Goal: Book appointment/travel/reservation

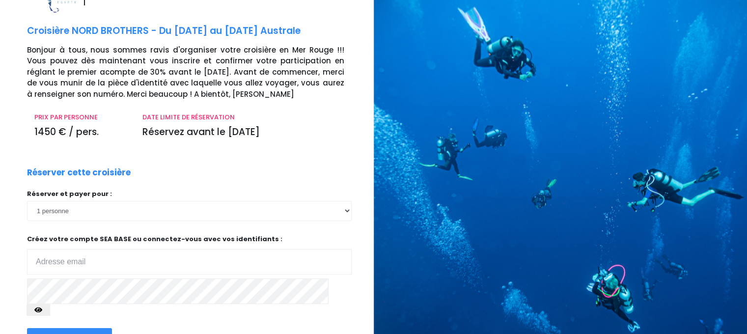
scroll to position [31, 0]
drag, startPoint x: 0, startPoint y: 0, endPoint x: 300, endPoint y: 144, distance: 333.1
click at [300, 144] on div "DATE LIMITE DE RÉSERVATION Réservez avant le 28/09/25" at bounding box center [243, 128] width 216 height 33
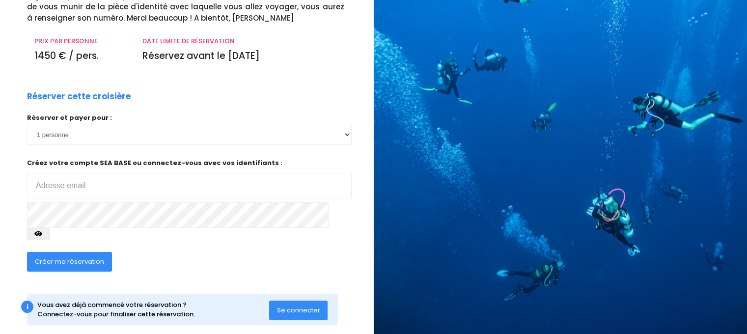
scroll to position [110, 0]
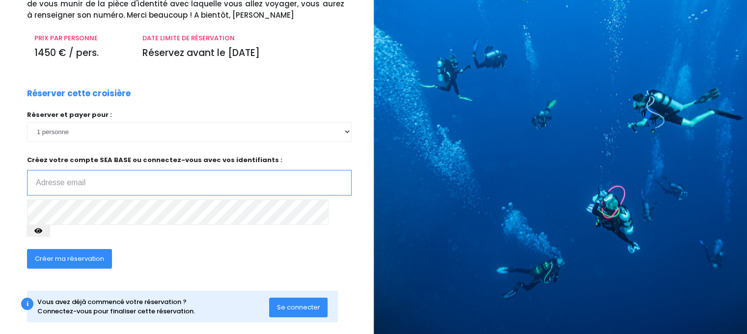
click at [168, 188] on input "email" at bounding box center [189, 183] width 324 height 26
type input "[EMAIL_ADDRESS][DOMAIN_NAME]"
click at [71, 254] on span "Créer ma réservation" at bounding box center [69, 258] width 69 height 9
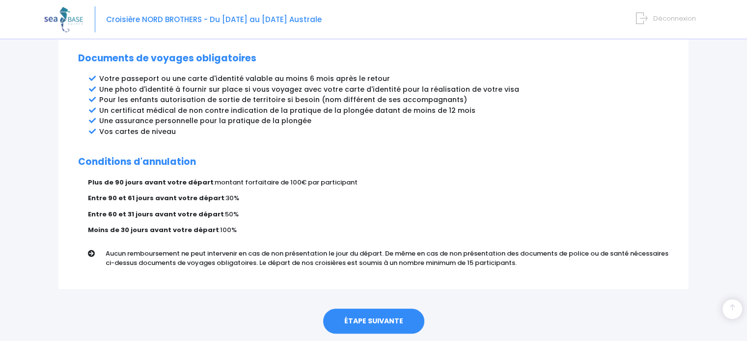
scroll to position [546, 0]
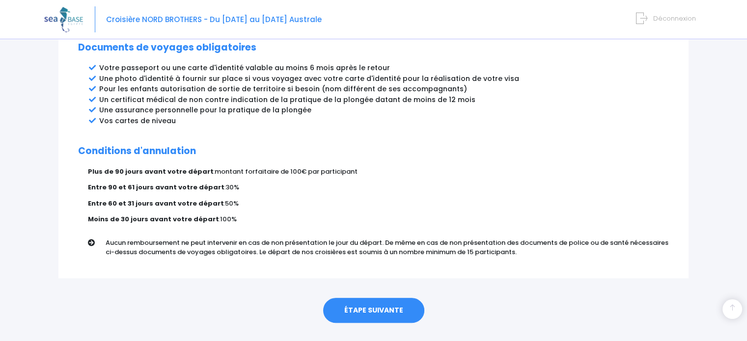
click at [355, 298] on link "ÉTAPE SUIVANTE" at bounding box center [373, 311] width 101 height 26
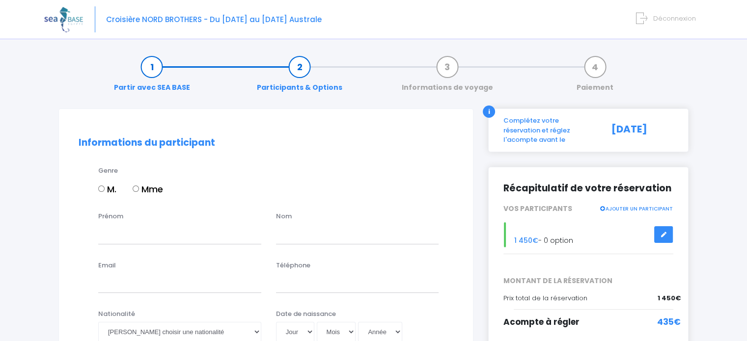
click at [103, 189] on input "M." at bounding box center [101, 189] width 6 height 6
radio input "true"
click at [119, 232] on input "Prénom" at bounding box center [179, 234] width 163 height 20
type input "[PERSON_NAME]"
type input "Morestin-Cadet"
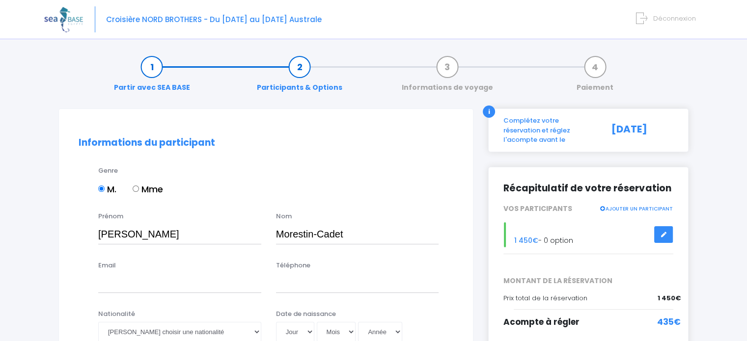
type input "p.morestincadet@b2mo.fr"
type input "0642614964"
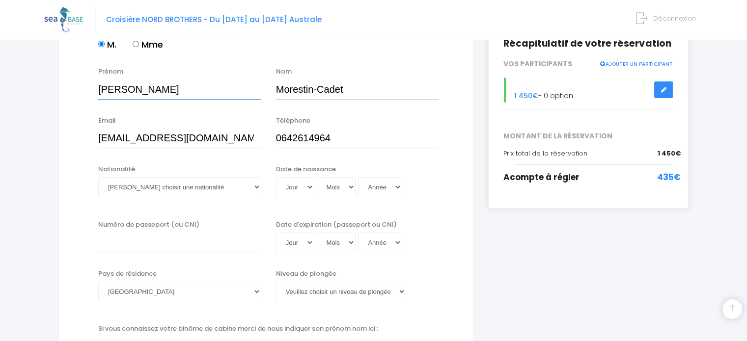
scroll to position [149, 0]
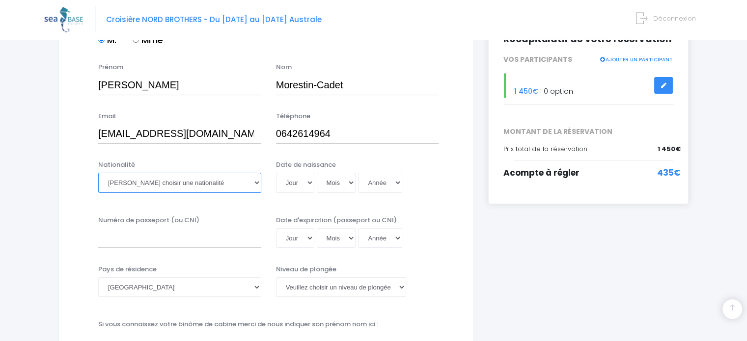
click at [252, 181] on select "Veuillez choisir une nationalité Afghane Albanaise Algerienne Allemande America…" at bounding box center [179, 183] width 163 height 20
select select "Française"
click at [98, 173] on select "Veuillez choisir une nationalité Afghane Albanaise Algerienne Allemande America…" at bounding box center [179, 183] width 163 height 20
click at [308, 182] on select "Jour 01 02 03 04 05 06 07 08 09 10 11 12 13 14 15 16 17 18 19 20 21 22 23 24 25…" at bounding box center [295, 183] width 38 height 20
select select "05"
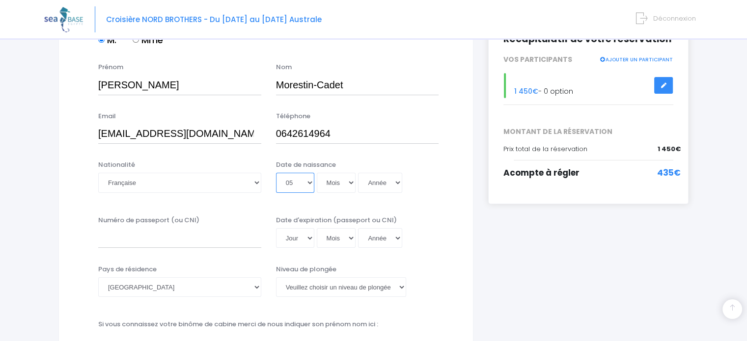
click at [276, 173] on select "Jour 01 02 03 04 05 06 07 08 09 10 11 12 13 14 15 16 17 18 19 20 21 22 23 24 25…" at bounding box center [295, 183] width 38 height 20
click at [347, 180] on select "Mois 01 02 03 04 05 06 07 08 09 10 11 12" at bounding box center [336, 183] width 39 height 20
select select "06"
click at [317, 173] on select "Mois 01 02 03 04 05 06 07 08 09 10 11 12" at bounding box center [336, 183] width 39 height 20
click at [394, 185] on select "Année 2045 2044 2043 2042 2041 2040 2039 2038 2037 2036 2035 2034 2033 2032 203…" at bounding box center [380, 183] width 44 height 20
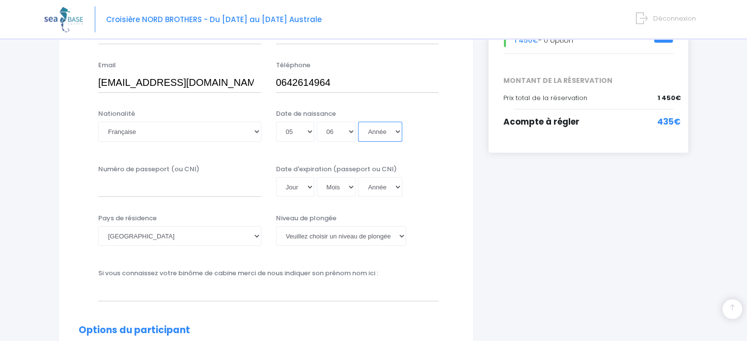
scroll to position [202, 0]
click at [203, 191] on input "Numéro de passeport (ou CNI)" at bounding box center [179, 186] width 163 height 20
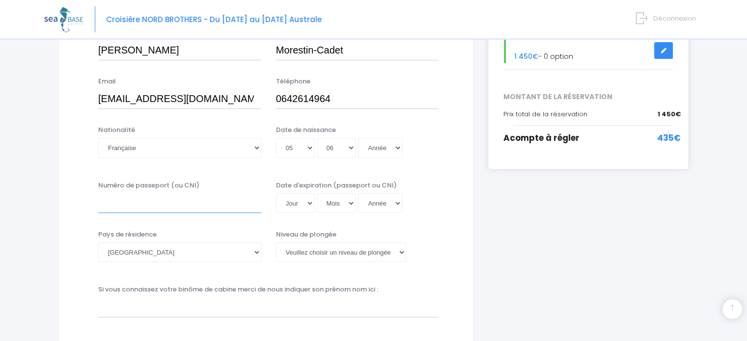
scroll to position [185, 0]
type input "17 IA90645"
click at [307, 205] on select "Jour 01 02 03 04 05 06 07 08 09 10 11 12 13 14 15 16 17 18 19 20 21 22 23 24 25…" at bounding box center [295, 203] width 38 height 20
select select "15"
click at [276, 193] on select "Jour 01 02 03 04 05 06 07 08 09 10 11 12 13 14 15 16 17 18 19 20 21 22 23 24 25…" at bounding box center [295, 203] width 38 height 20
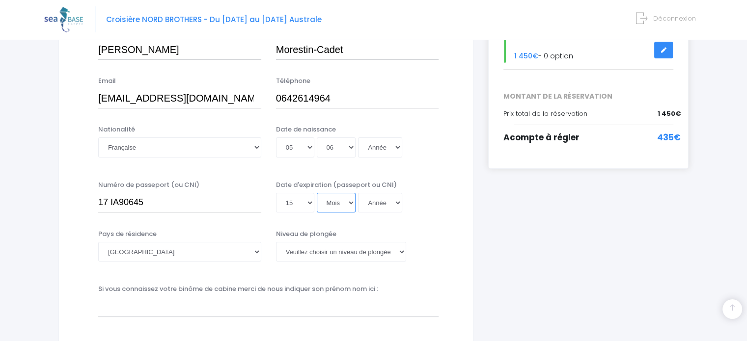
click at [349, 205] on select "Mois 01 02 03 04 05 06 07 08 09 10 11 12" at bounding box center [336, 203] width 39 height 20
select select "02"
click at [317, 193] on select "Mois 01 02 03 04 05 06 07 08 09 10 11 12" at bounding box center [336, 203] width 39 height 20
click at [381, 200] on select "Année 2045 2044 2043 2042 2041 2040 2039 2038 2037 2036 2035 2034 2033 2032 203…" at bounding box center [380, 203] width 44 height 20
click at [386, 194] on select "Année 2045 2044 2043 2042 2041 2040 2039 2038 2037 2036 2035 2034 2033 2032 203…" at bounding box center [380, 203] width 44 height 20
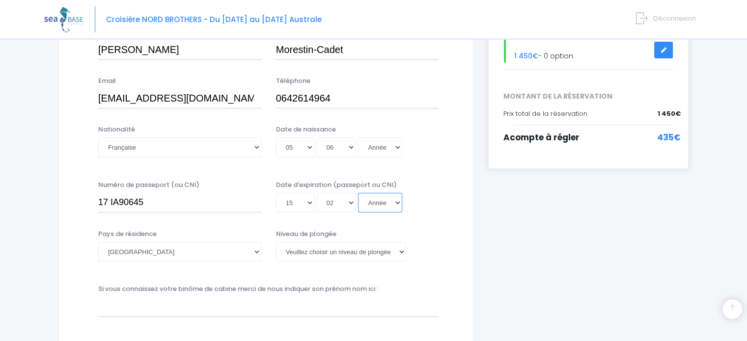
click at [395, 205] on select "Année 2045 2044 2043 2042 2041 2040 2039 2038 2037 2036 2035 2034 2033 2032 203…" at bounding box center [380, 203] width 44 height 20
select select "2024"
click at [358, 213] on select "Année 2045 2044 2043 2042 2041 2040 2039 2038 2037 2036 2035 2034 2033 2032 203…" at bounding box center [380, 203] width 44 height 20
type input "2024-02-15"
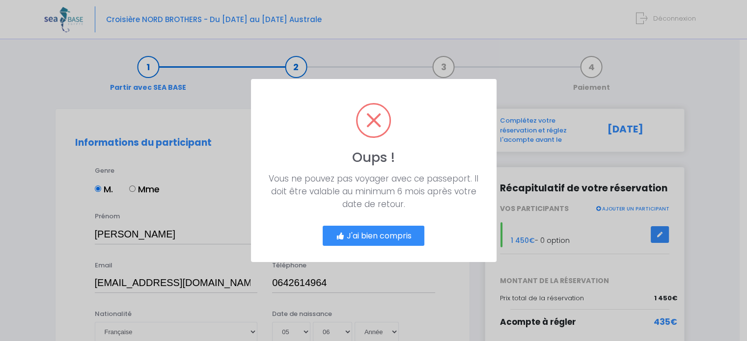
scroll to position [0, 0]
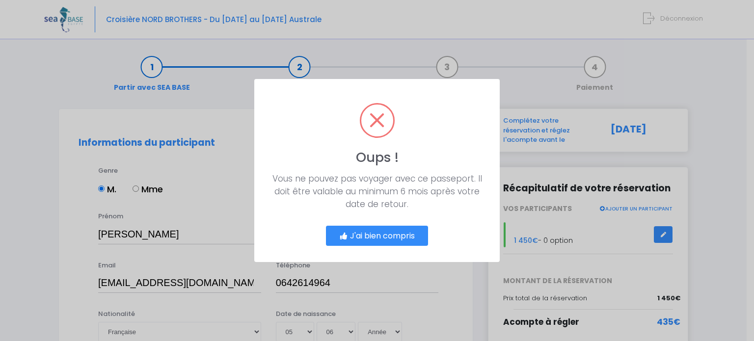
click at [383, 238] on button "J'ai bien compris" at bounding box center [377, 236] width 102 height 21
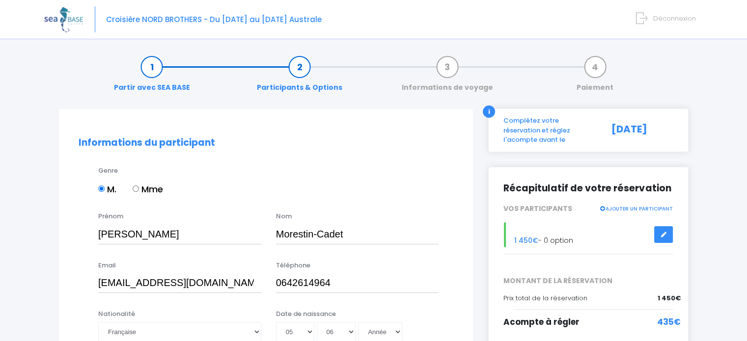
scroll to position [216, 0]
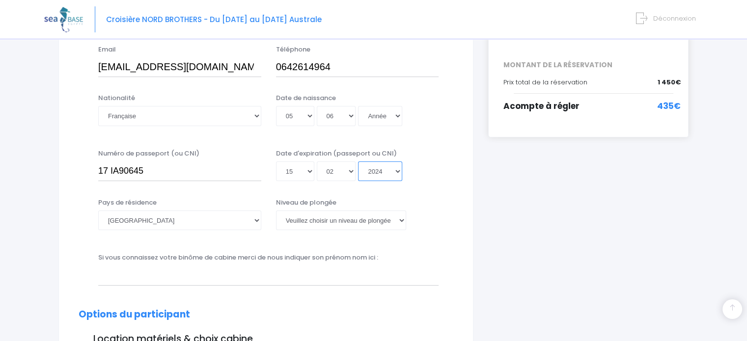
click at [395, 177] on select "Année 2045 2044 2043 2042 2041 2040 2039 2038 2037 2036 2035 2034 2033 2032 203…" at bounding box center [380, 172] width 44 height 20
select select "2027"
click at [358, 181] on select "Année 2045 2044 2043 2042 2041 2040 2039 2038 2037 2036 2035 2034 2033 2032 203…" at bounding box center [380, 172] width 44 height 20
type input "2027-02-15"
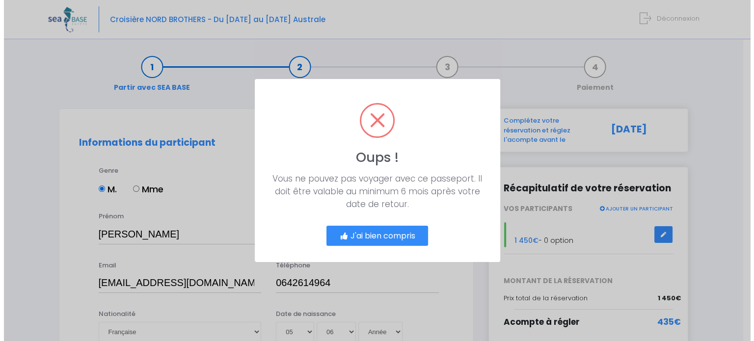
scroll to position [0, 0]
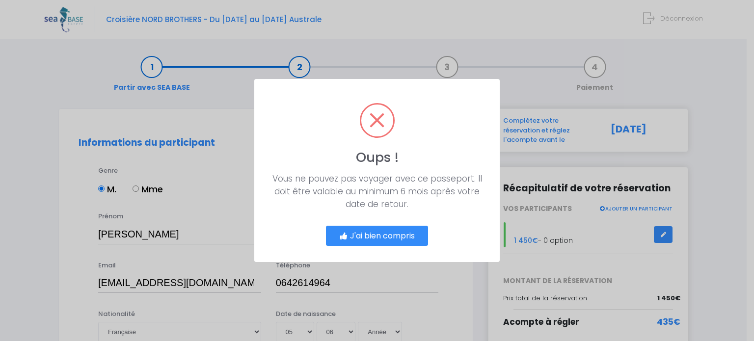
click at [401, 245] on button "J'ai bien compris" at bounding box center [377, 236] width 102 height 21
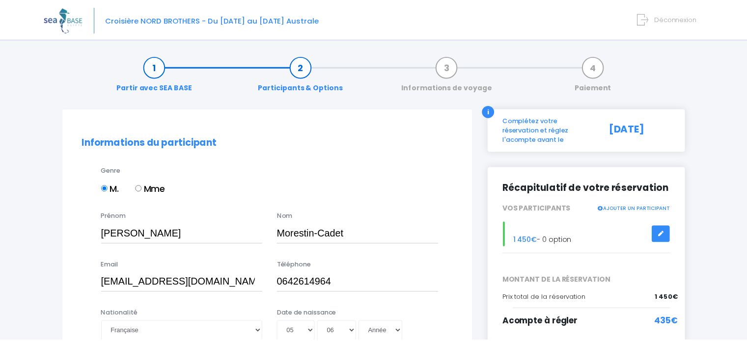
scroll to position [216, 0]
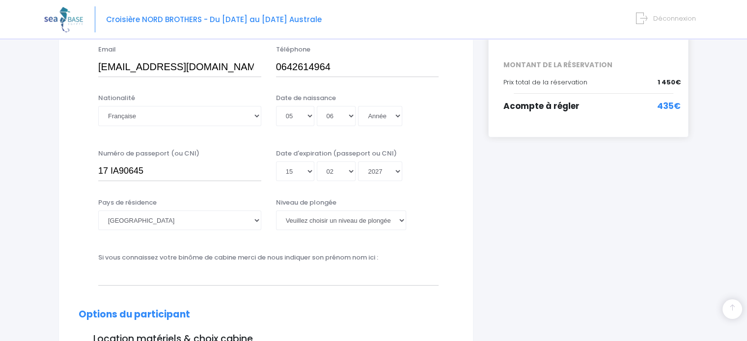
click at [406, 186] on div "Numéro de passeport (ou CNI) 17 IA90645 Date d'expiration (passeport ou CNI) Jo…" at bounding box center [265, 168] width 389 height 39
click at [365, 220] on select "Veuillez choisir un niveau de plongée Non plongeur Junior OW diver Adventure OW…" at bounding box center [341, 221] width 130 height 20
select select "N3"
click at [276, 211] on select "Veuillez choisir un niveau de plongée Non plongeur Junior OW diver Adventure OW…" at bounding box center [341, 221] width 130 height 20
drag, startPoint x: 357, startPoint y: 168, endPoint x: 436, endPoint y: 223, distance: 95.9
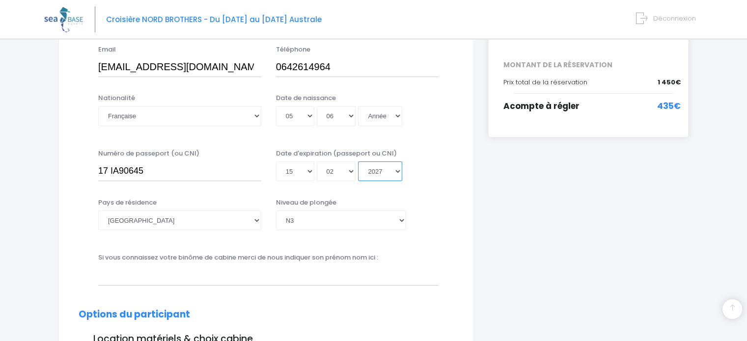
click at [436, 223] on div "Niveau de plongée Veuillez choisir un niveau de plongée Non plongeur Junior OW …" at bounding box center [357, 214] width 163 height 32
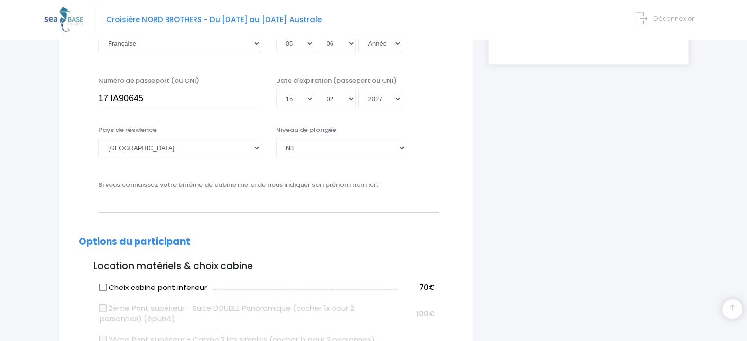
scroll to position [289, 0]
click at [342, 194] on input "text" at bounding box center [268, 202] width 340 height 20
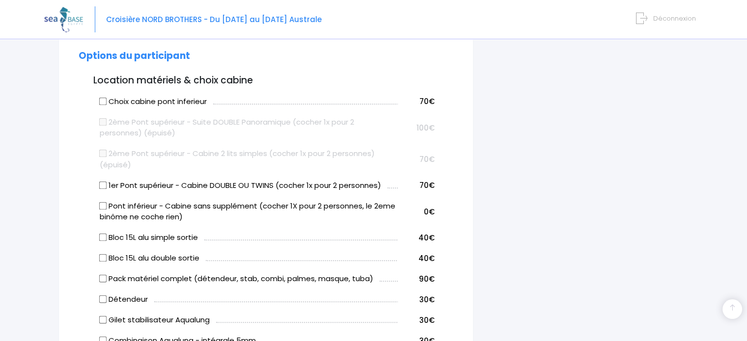
scroll to position [471, 0]
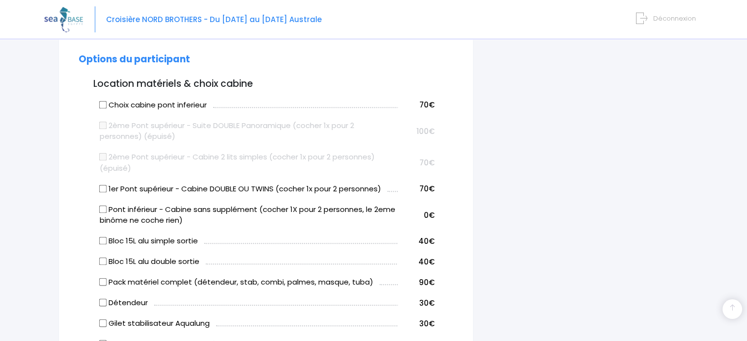
type input "Mathis Charansol"
click at [103, 189] on input "1er Pont supérieur - Cabine DOUBLE OU TWINS (cocher 1x pour 2 personnes)" at bounding box center [103, 189] width 8 height 8
checkbox input "true"
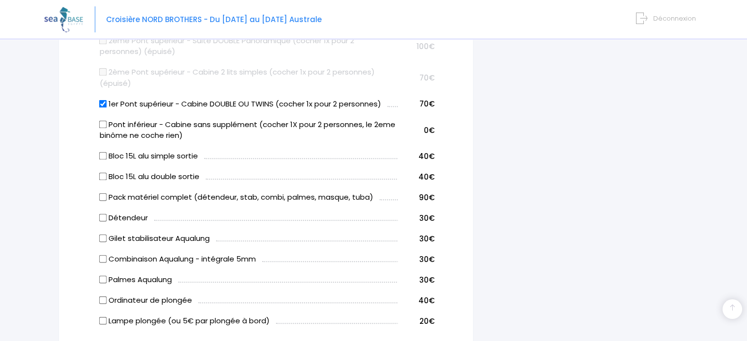
scroll to position [557, 0]
click at [100, 175] on input "Bloc 15L alu double sortie" at bounding box center [103, 176] width 8 height 8
checkbox input "true"
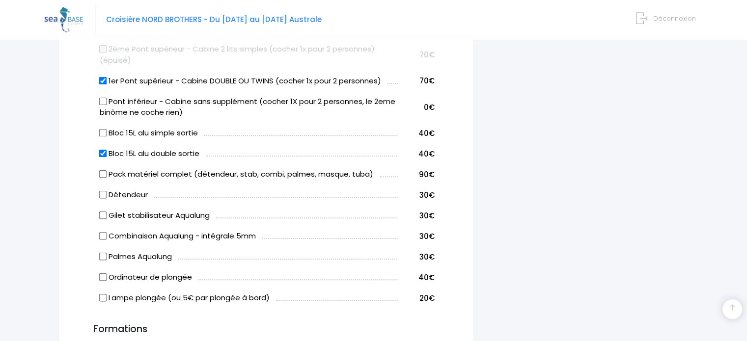
scroll to position [579, 0]
click at [102, 216] on input "Gilet stabilisateur Aqualung" at bounding box center [103, 216] width 8 height 8
click at [163, 267] on td "Ordinateur de plongée" at bounding box center [247, 276] width 300 height 21
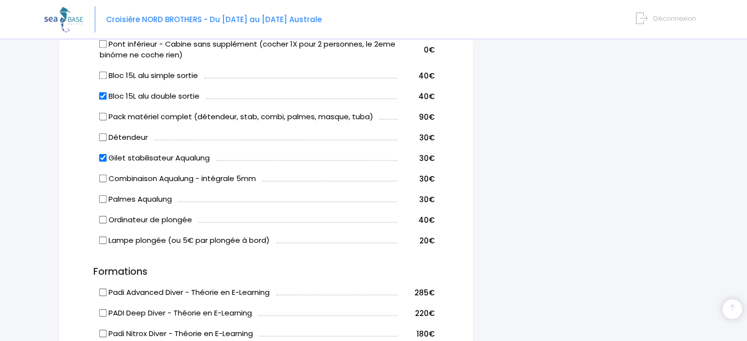
scroll to position [644, 0]
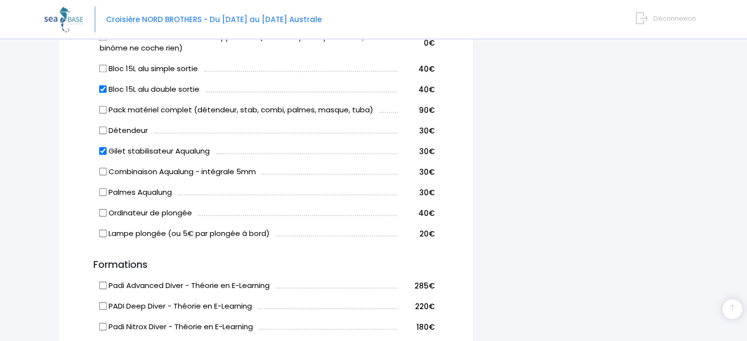
click at [103, 152] on input "Gilet stabilisateur Aqualung" at bounding box center [103, 151] width 8 height 8
checkbox input "false"
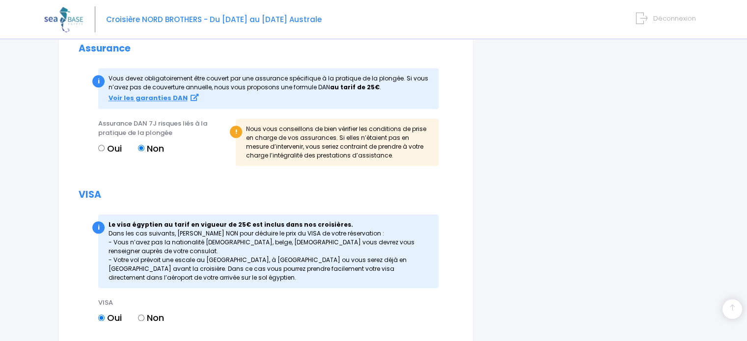
scroll to position [1079, 0]
click at [101, 145] on input "Oui" at bounding box center [101, 148] width 6 height 6
radio input "true"
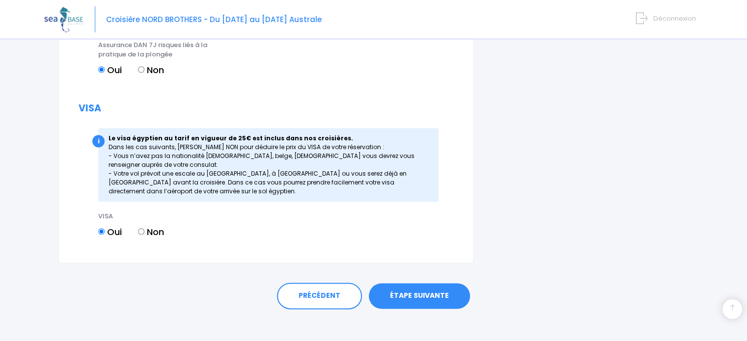
scroll to position [1164, 0]
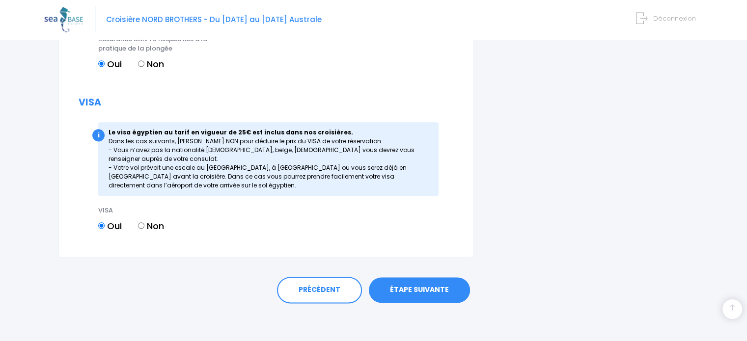
click at [416, 293] on link "ÉTAPE SUIVANTE" at bounding box center [419, 290] width 101 height 26
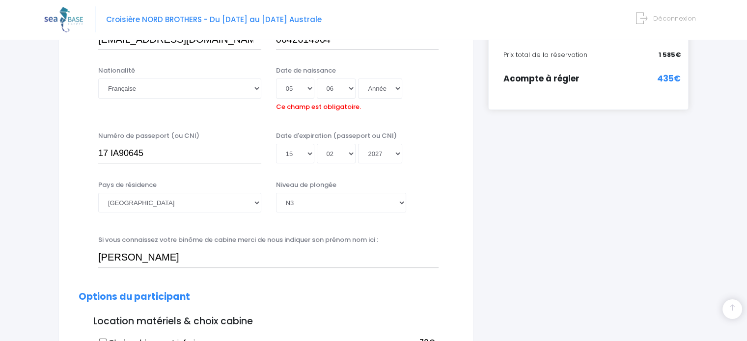
scroll to position [210, 0]
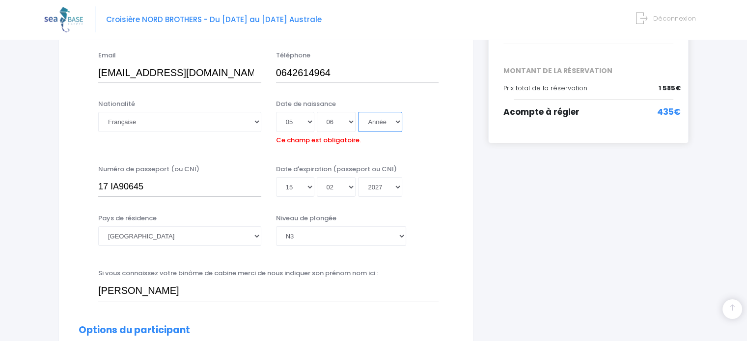
click at [397, 117] on select "Année 2045 2044 2043 2042 2041 2040 2039 2038 2037 2036 2035 2034 2033 2032 203…" at bounding box center [380, 122] width 44 height 20
select select "1993"
click at [358, 112] on select "Année 2045 2044 2043 2042 2041 2040 2039 2038 2037 2036 2035 2034 2033 2032 203…" at bounding box center [380, 122] width 44 height 20
type input "1993-06-05"
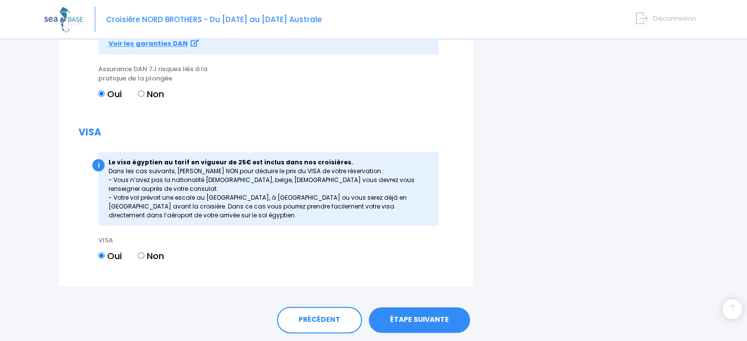
scroll to position [1174, 0]
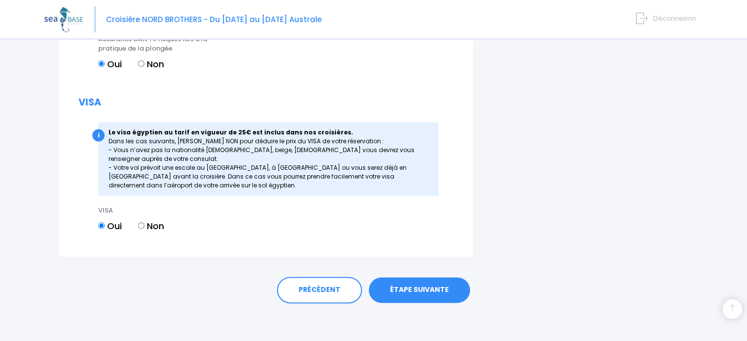
click at [432, 289] on link "ÉTAPE SUIVANTE" at bounding box center [419, 290] width 101 height 26
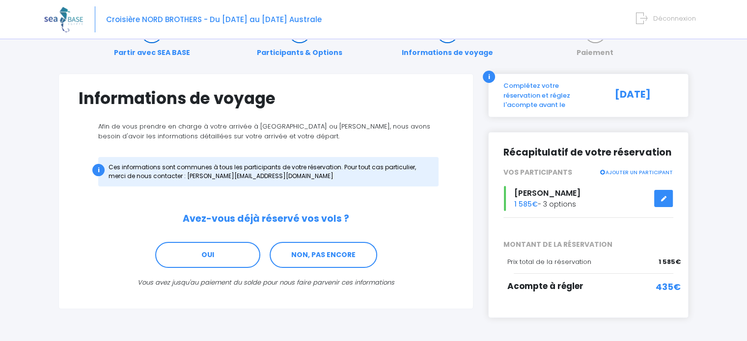
scroll to position [37, 0]
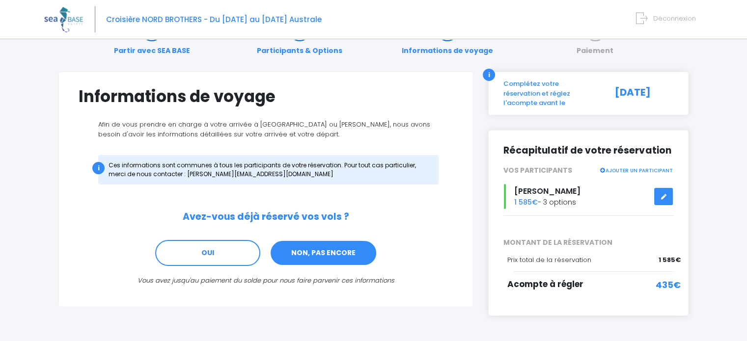
click at [335, 249] on link "NON, PAS ENCORE" at bounding box center [324, 253] width 108 height 27
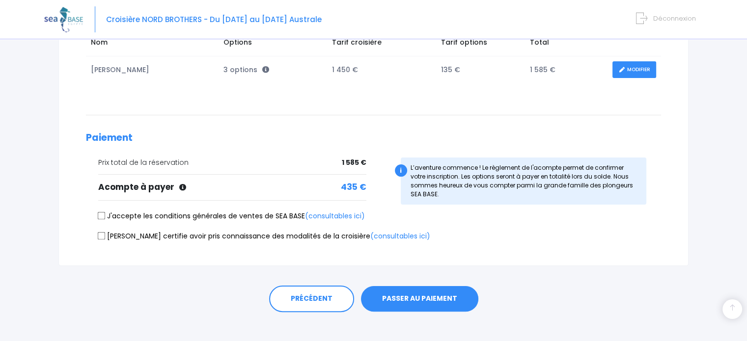
scroll to position [185, 0]
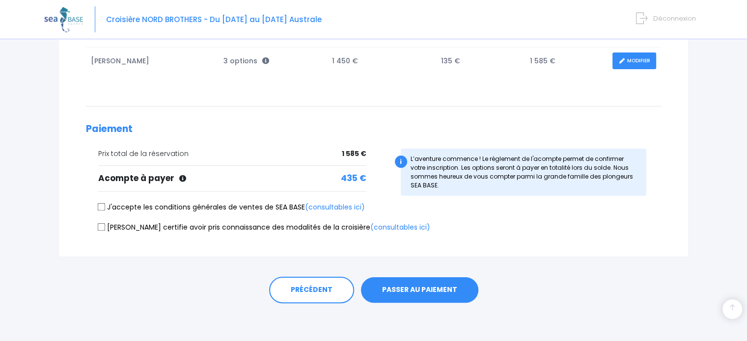
click at [101, 207] on input "J'accepte les conditions générales de ventes de SEA BASE (consultables ici)" at bounding box center [102, 207] width 8 height 8
checkbox input "true"
click at [106, 232] on div "Je certifie avoir pris connaissance des modalités de la croisière (consultables…" at bounding box center [373, 229] width 575 height 14
click at [100, 224] on input "Je certifie avoir pris connaissance des modalités de la croisière (consultables…" at bounding box center [102, 227] width 8 height 8
checkbox input "true"
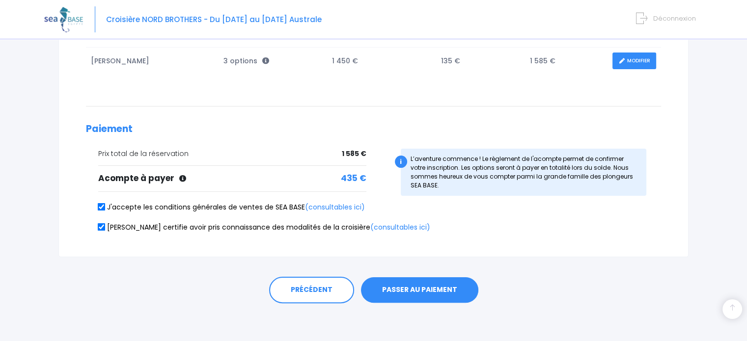
click at [417, 289] on button "PASSER AU PAIEMENT" at bounding box center [419, 290] width 117 height 26
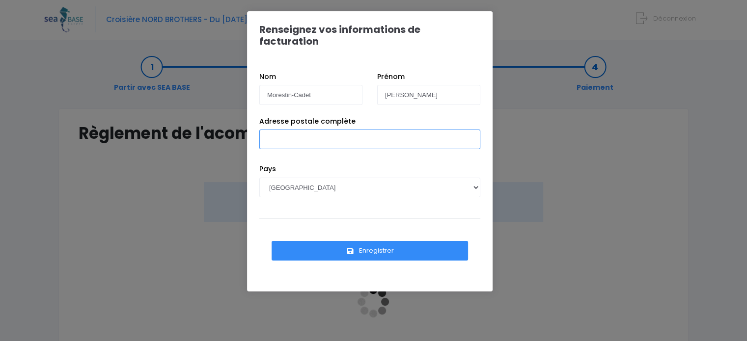
click at [358, 131] on input "Adresse postale complète" at bounding box center [369, 140] width 221 height 20
type input "[STREET_ADDRESS][PERSON_NAME]"
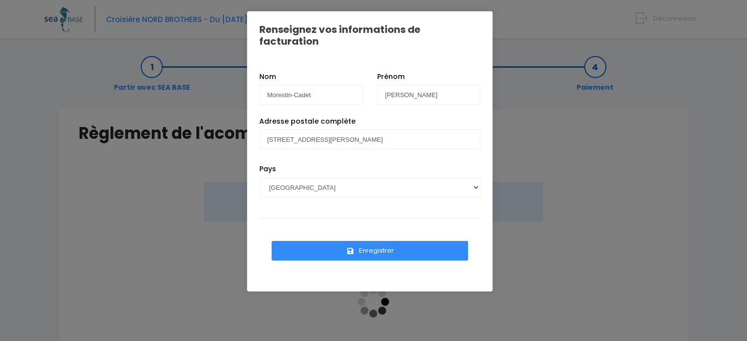
click at [363, 241] on button "Enregistrer" at bounding box center [369, 251] width 196 height 20
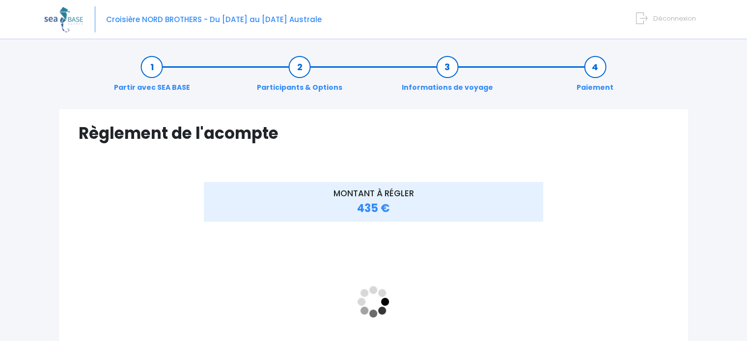
click at [620, 239] on div "MONTANT À RÉGLER 435 €" at bounding box center [374, 310] width 590 height 256
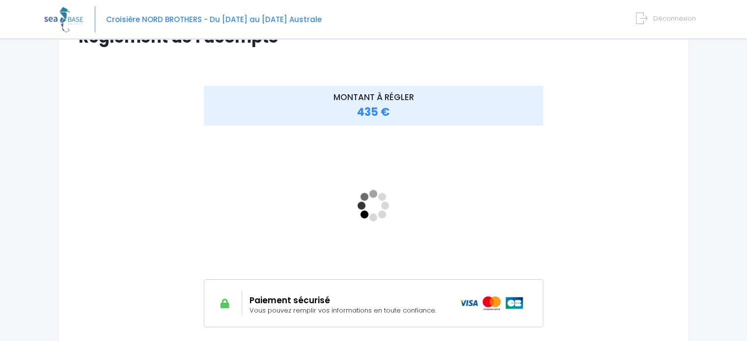
scroll to position [97, 0]
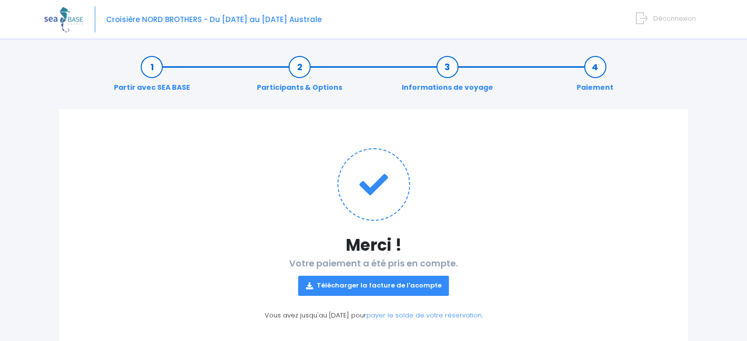
scroll to position [42, 0]
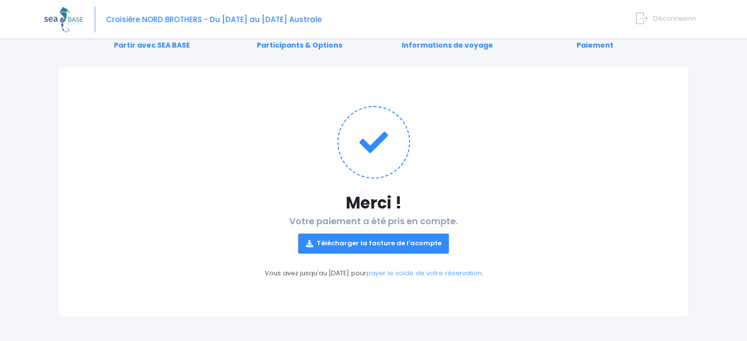
click at [386, 243] on link "Télécharger la facture de l'acompte" at bounding box center [373, 244] width 151 height 20
